Goal: Information Seeking & Learning: Learn about a topic

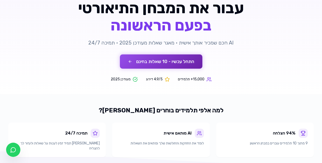
scroll to position [64, 0]
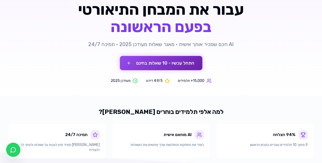
click at [166, 61] on button "התחל עכשיו - 10 שאלות בחינם" at bounding box center [161, 63] width 82 height 14
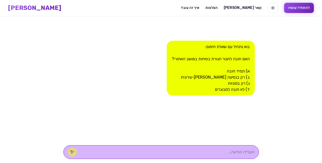
click at [222, 65] on div "בוא נתחיל עם שאלת חימום: האם חובה לחגור חגורת בטיחות במושב האחורי? א) תמיד חובה…" at bounding box center [211, 68] width 88 height 55
click at [212, 151] on textarea at bounding box center [168, 152] width 172 height 6
click at [215, 149] on div at bounding box center [160, 152] width 195 height 14
click at [218, 153] on textarea at bounding box center [168, 152] width 172 height 6
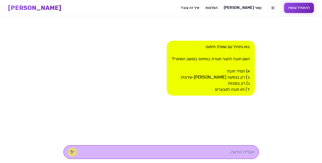
type textarea "א"
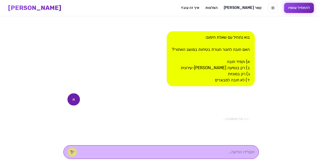
scroll to position [65, 0]
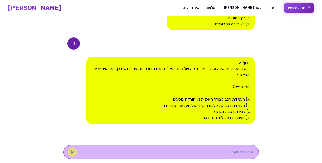
type textarea "ג"
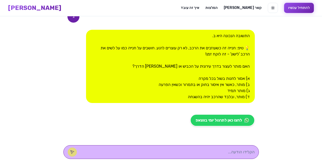
scroll to position [189, 0]
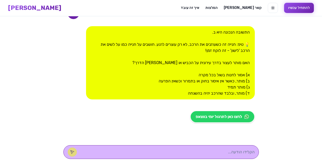
type textarea "ד"
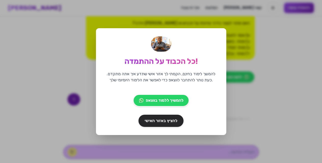
scroll to position [249, 0]
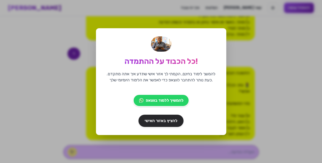
click at [217, 31] on div "כל הכבוד על ההתמדה! להמשך לימוד בחינם, הקמתי לך אזור אישי שתדע איך אתה מתקדם. כ…" at bounding box center [161, 81] width 130 height 107
click at [223, 34] on div "כל הכבוד על ההתמדה! להמשך לימוד בחינם, הקמתי לך אזור אישי שתדע איך אתה מתקדם. כ…" at bounding box center [161, 81] width 130 height 107
click at [150, 118] on span "להציץ באזור האישי" at bounding box center [161, 121] width 34 height 6
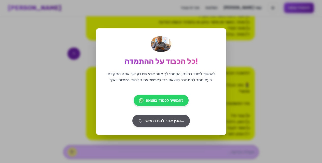
scroll to position [64, 0]
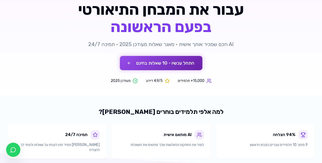
click at [178, 66] on button "התחל עכשיו - 10 שאלות בחינם" at bounding box center [161, 63] width 82 height 14
click at [178, 67] on button "התחל עכשיו - 10 שאלות בחינם" at bounding box center [161, 63] width 82 height 14
click at [177, 67] on button "התחל עכשיו - 10 שאלות בחינם" at bounding box center [161, 63] width 82 height 14
click at [178, 67] on button "התחל עכשיו - 10 שאלות בחינם" at bounding box center [161, 63] width 82 height 14
click at [175, 63] on button "התחל עכשיו - 10 שאלות בחינם" at bounding box center [161, 63] width 82 height 14
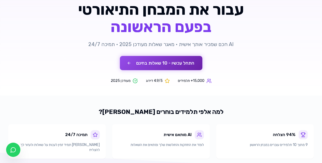
click at [175, 63] on button "התחל עכשיו - 10 שאלות בחינם" at bounding box center [161, 63] width 82 height 14
click at [154, 57] on button "התחל עכשיו - 10 שאלות בחינם" at bounding box center [161, 63] width 82 height 14
click at [154, 60] on button "התחל עכשיו - 10 שאלות בחינם" at bounding box center [161, 63] width 82 height 14
click at [128, 65] on button "התחל עכשיו - 10 שאלות בחינם" at bounding box center [161, 63] width 82 height 14
